Goal: Find specific page/section: Find specific page/section

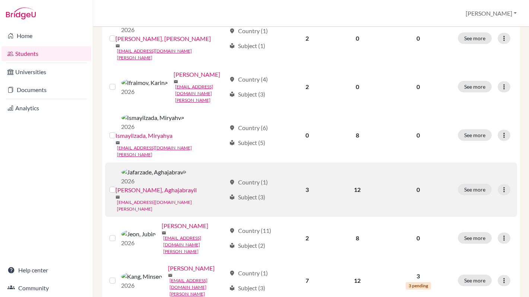
scroll to position [542, 0]
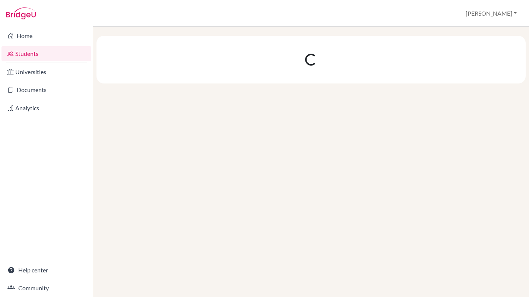
scroll to position [0, 0]
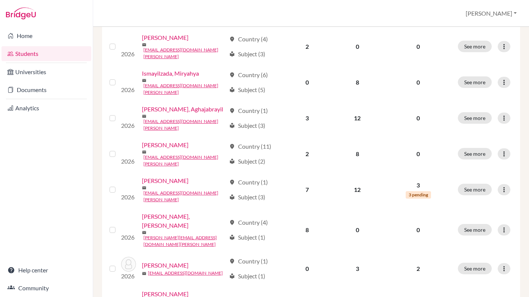
scroll to position [555, 0]
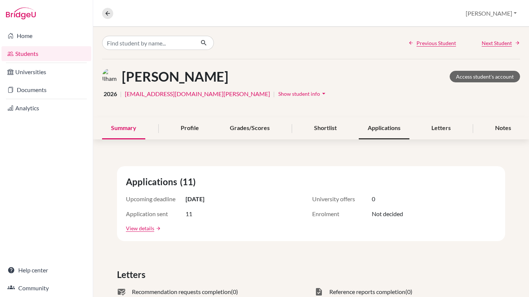
click at [377, 130] on div "Applications" at bounding box center [384, 128] width 51 height 22
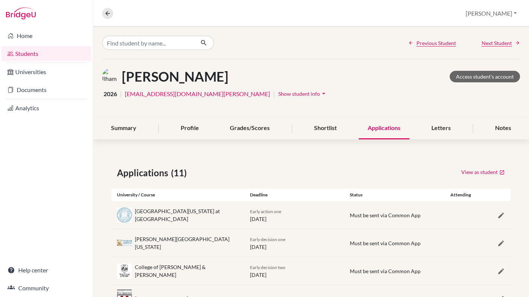
click at [53, 54] on link "Students" at bounding box center [46, 53] width 90 height 15
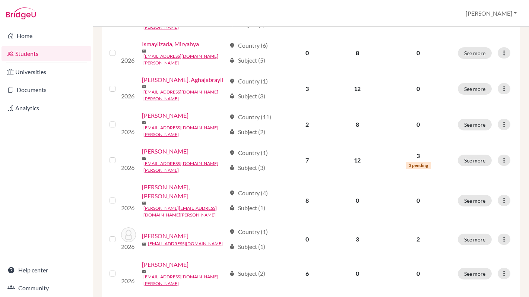
scroll to position [555, 0]
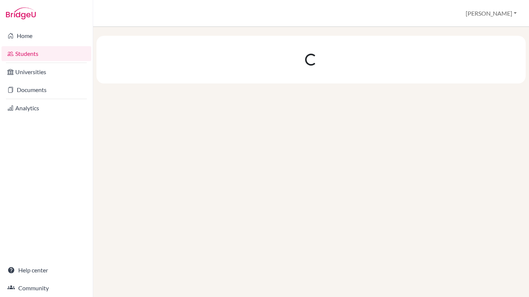
scroll to position [0, 0]
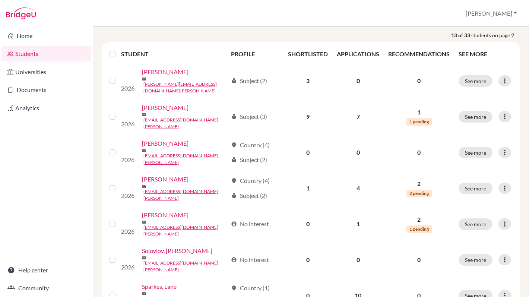
scroll to position [118, 0]
